Goal: Complete application form

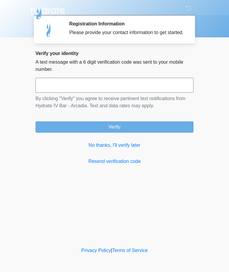
click at [166, 93] on input "text" at bounding box center [115, 85] width 158 height 15
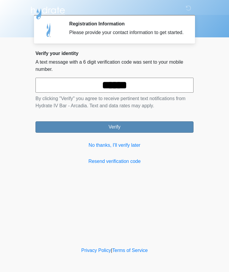
type input "******"
click at [146, 133] on button "Verify" at bounding box center [115, 126] width 158 height 11
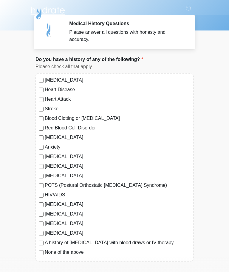
scroll to position [13, 0]
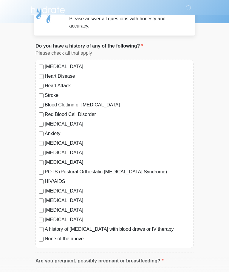
click at [46, 238] on label "None of the above" at bounding box center [118, 238] width 146 height 7
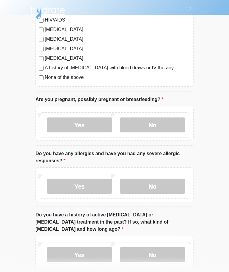
scroll to position [172, 0]
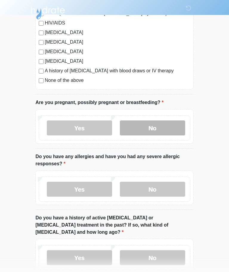
click at [161, 128] on label "No" at bounding box center [152, 127] width 65 height 15
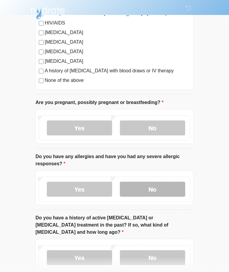
click at [163, 183] on label "No" at bounding box center [152, 188] width 65 height 15
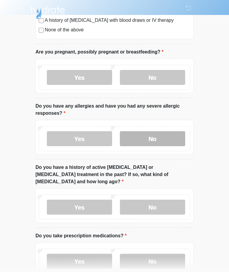
scroll to position [222, 0]
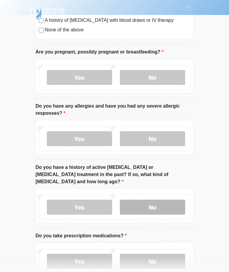
click at [164, 200] on label "No" at bounding box center [152, 206] width 65 height 15
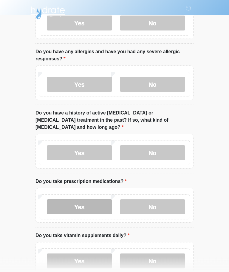
click at [98, 199] on label "Yes" at bounding box center [79, 206] width 65 height 15
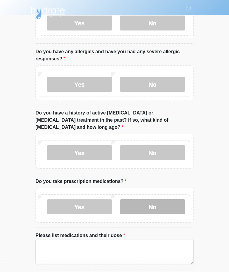
click at [147, 199] on label "No" at bounding box center [152, 206] width 65 height 15
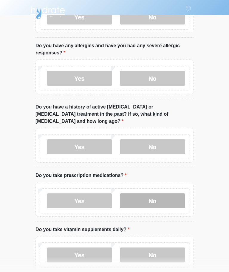
scroll to position [306, 0]
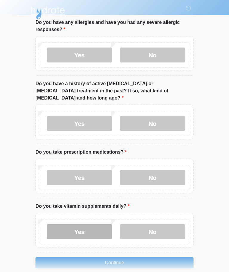
click at [99, 224] on label "Yes" at bounding box center [79, 231] width 65 height 15
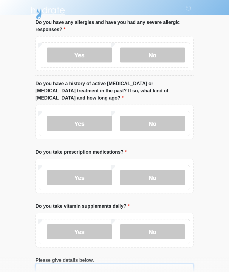
click at [161, 266] on textarea "Please give details below." at bounding box center [115, 277] width 158 height 26
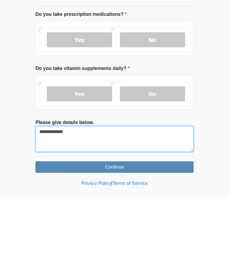
type textarea "**********"
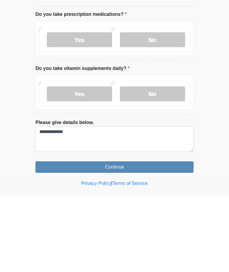
click at [182, 236] on button "Continue" at bounding box center [115, 241] width 158 height 11
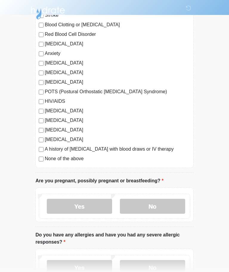
scroll to position [0, 0]
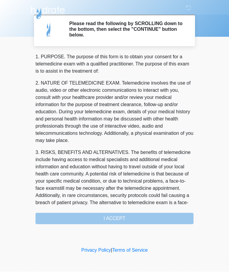
click at [134, 215] on div "1. PURPOSE. The purpose of this form is to obtain your consent for a telemedici…" at bounding box center [115, 138] width 158 height 171
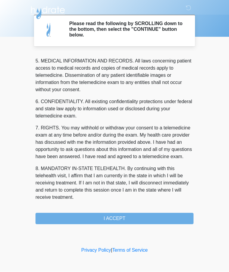
scroll to position [194, 0]
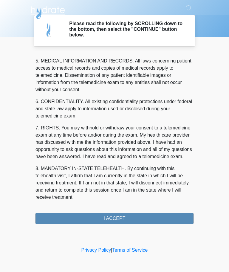
click at [122, 220] on button "I ACCEPT" at bounding box center [115, 218] width 158 height 11
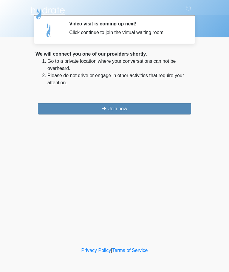
click at [58, 106] on button "Join now" at bounding box center [114, 108] width 153 height 11
